Goal: Find specific page/section: Find specific page/section

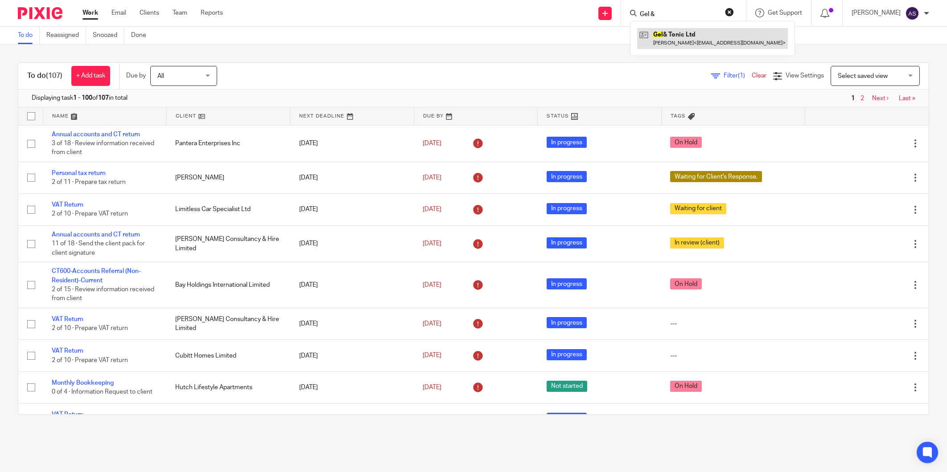
type input "Gel &"
click at [663, 33] on link at bounding box center [712, 38] width 151 height 21
click at [733, 15] on button "reset" at bounding box center [729, 12] width 9 height 9
click at [685, 15] on input "Search" at bounding box center [679, 15] width 80 height 8
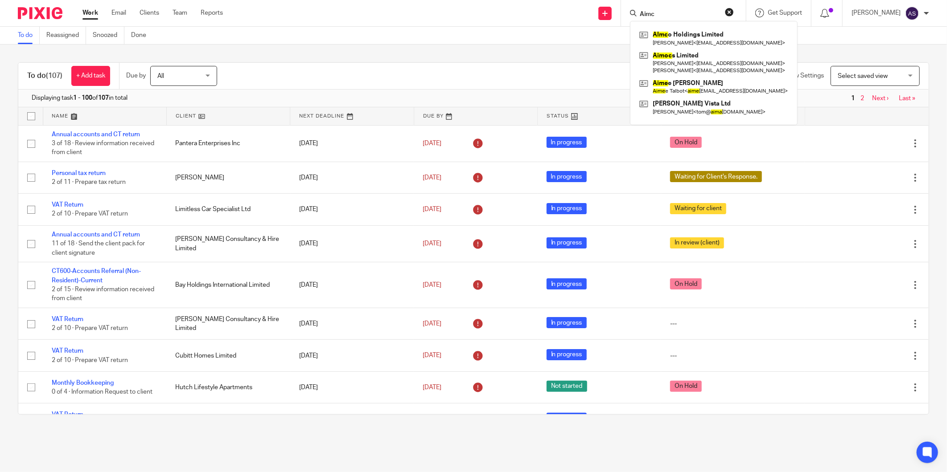
type input "Aimc"
